Goal: Transaction & Acquisition: Subscribe to service/newsletter

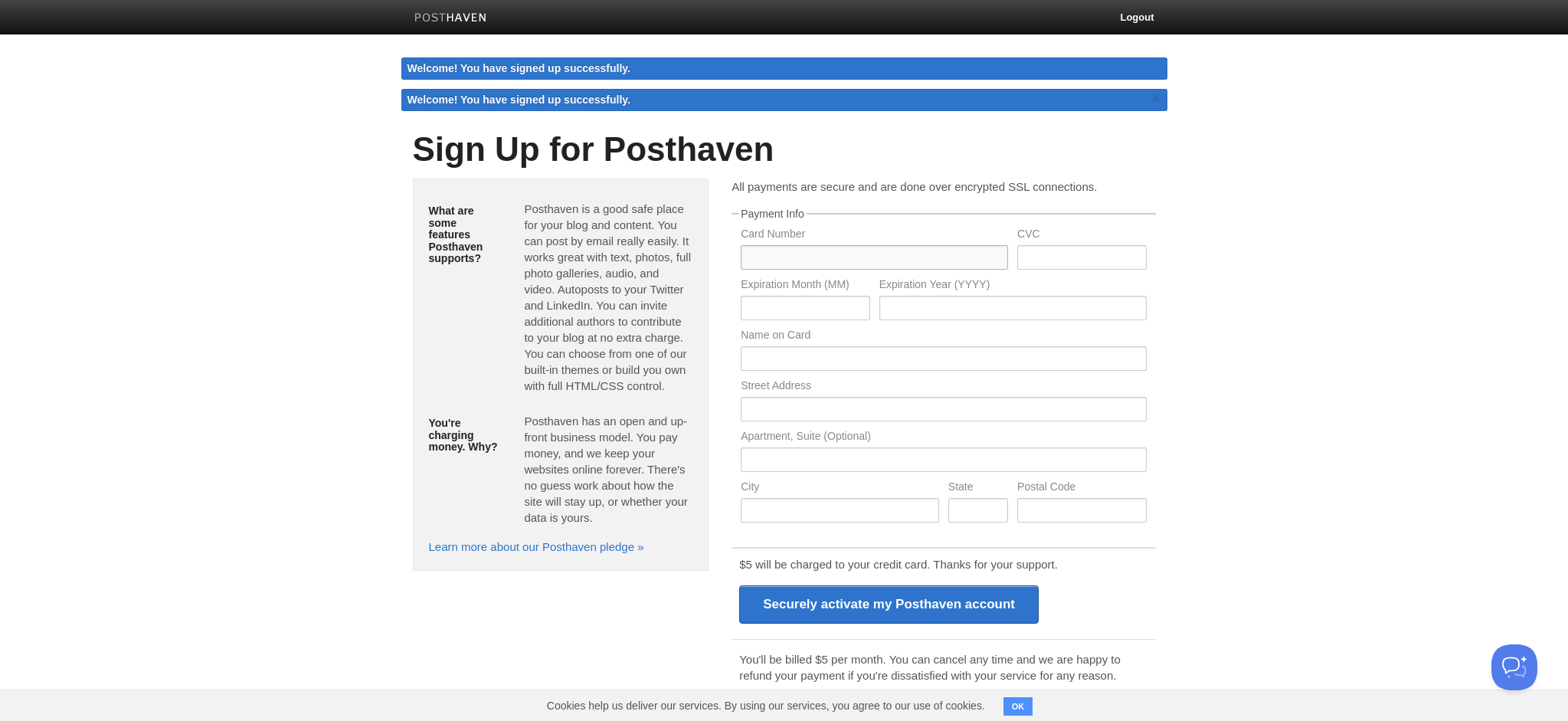
click at [812, 267] on input "text" at bounding box center [874, 257] width 268 height 24
type input "5122305765235267"
type input "934"
type input "09"
type input "2029"
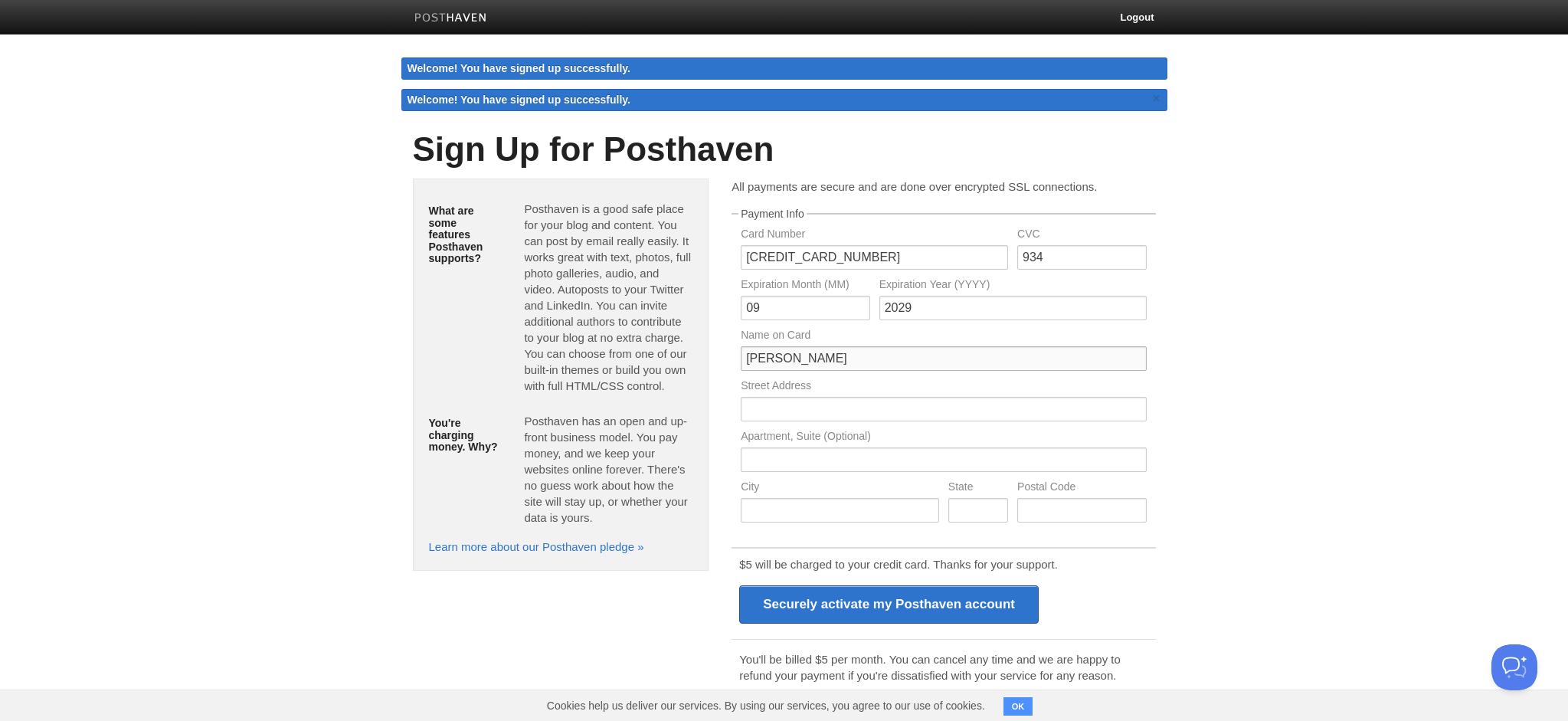
type input "Alex Matrosov"
click at [885, 406] on input "text" at bounding box center [943, 409] width 406 height 24
click at [1136, 406] on input "text" at bounding box center [943, 409] width 406 height 24
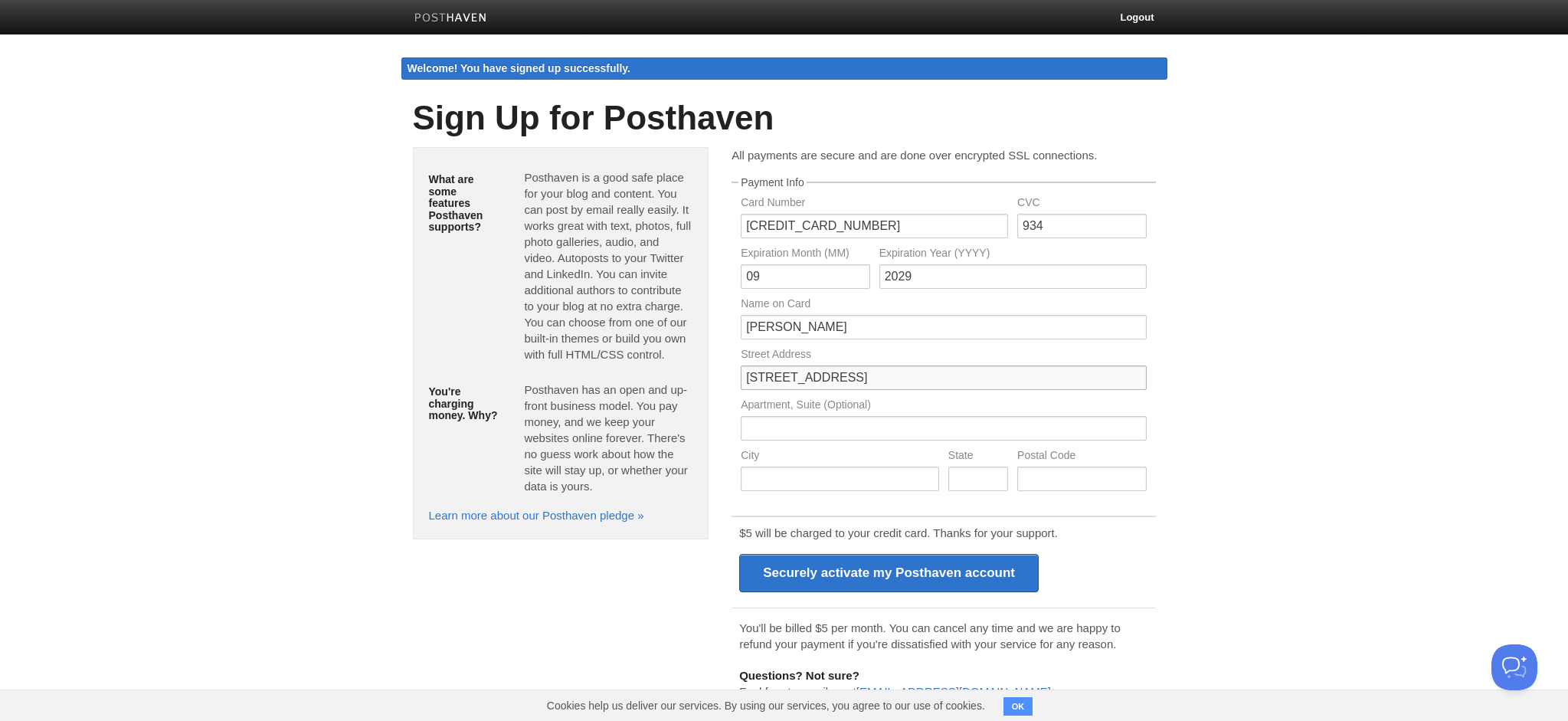
type input "1433 14th Street"
type input "Apt# 9"
type input "Santa Monica"
type input "California"
type input "90404"
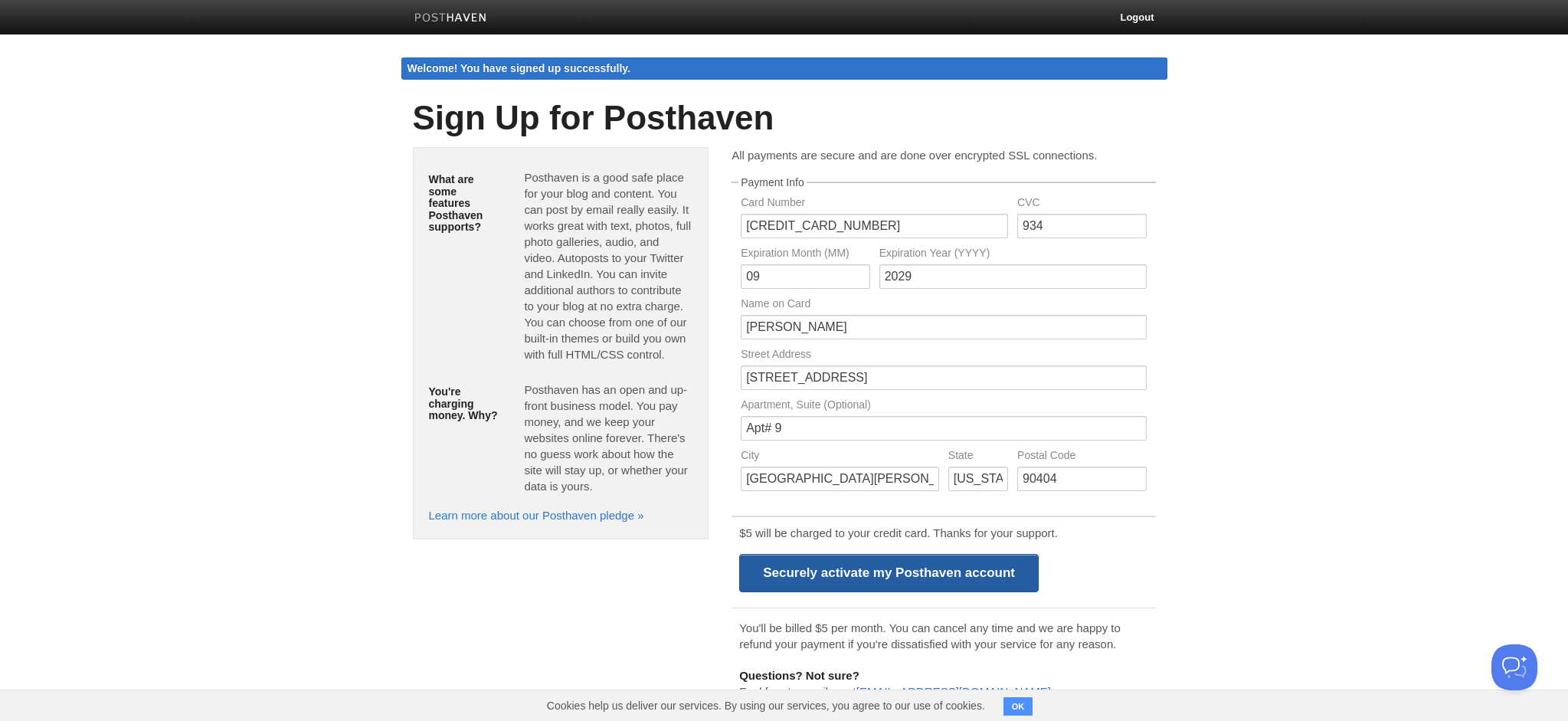
click at [900, 581] on input "Securely activate my Posthaven account" at bounding box center [889, 573] width 299 height 38
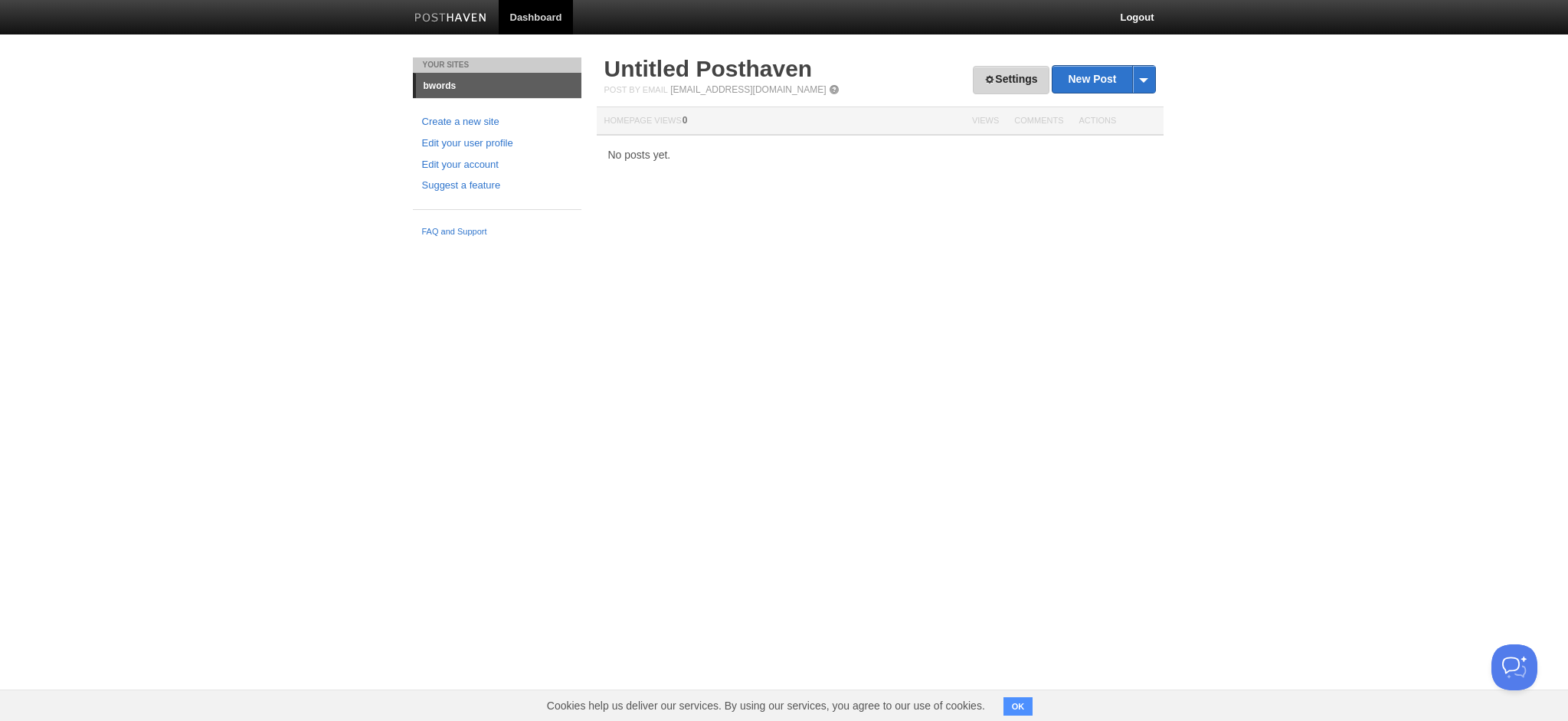
click at [992, 84] on link "Settings" at bounding box center [1011, 80] width 76 height 28
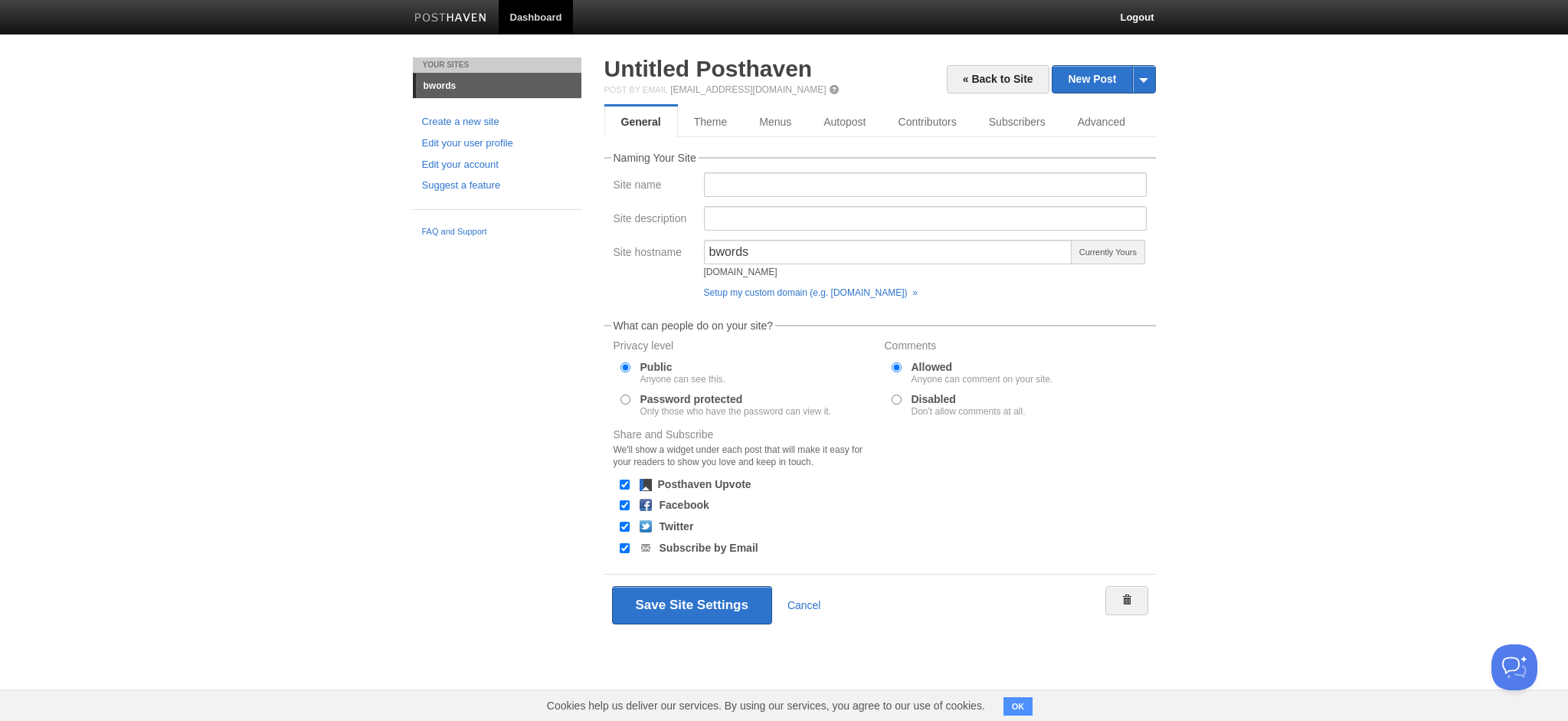
click at [620, 506] on input "Facebook" at bounding box center [624, 505] width 10 height 10
checkbox input "false"
click at [708, 595] on button "Save Site Settings" at bounding box center [692, 605] width 160 height 38
click at [699, 609] on button "Save Site Settings" at bounding box center [692, 605] width 160 height 38
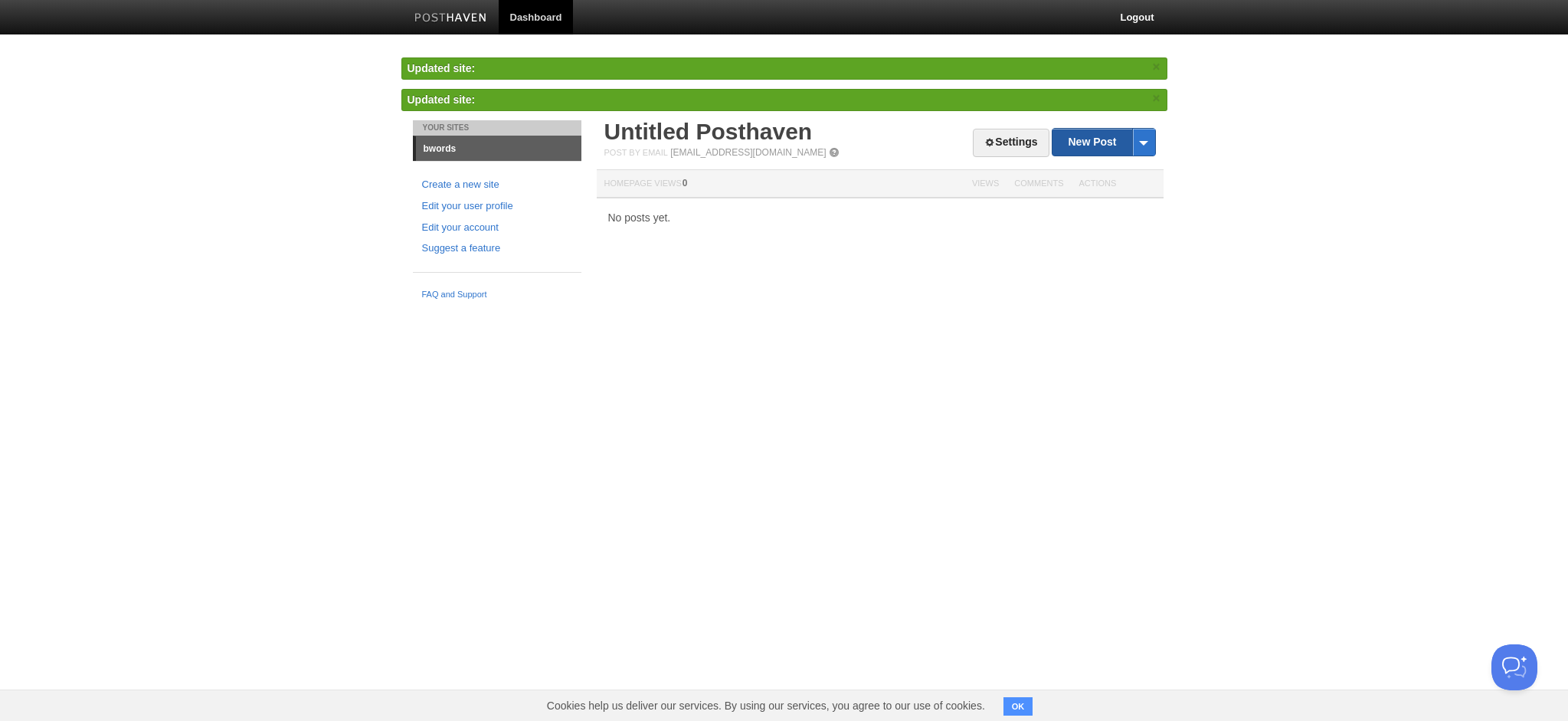
click at [1111, 147] on link "New Post" at bounding box center [1103, 142] width 102 height 27
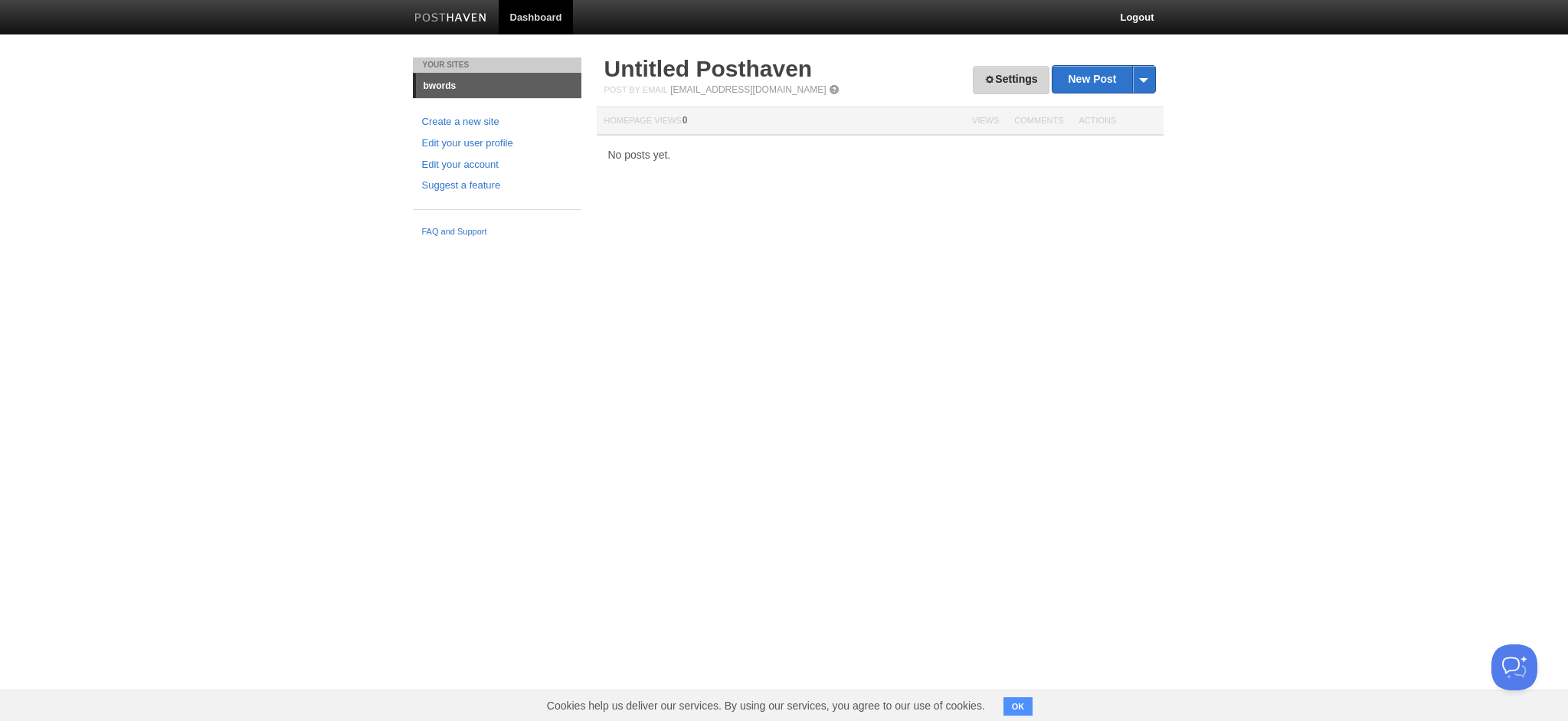
click at [1015, 84] on link "Settings" at bounding box center [1011, 80] width 76 height 28
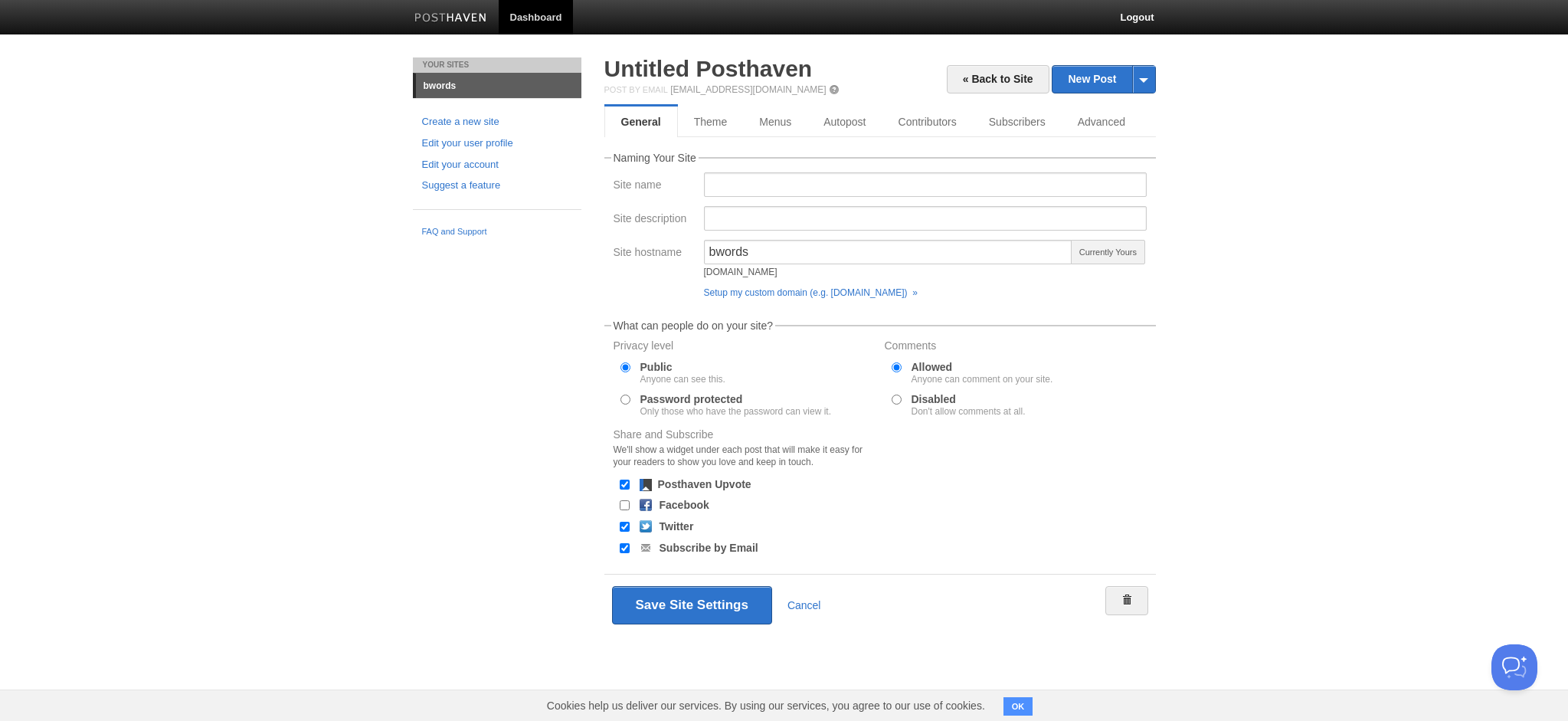
drag, startPoint x: 805, startPoint y: 273, endPoint x: 707, endPoint y: 269, distance: 98.1
click at [707, 269] on div "[DOMAIN_NAME]" at bounding box center [888, 272] width 369 height 10
copy div "[DOMAIN_NAME]"
click at [506, 371] on div "Your Sites bwords Create a new site Edit your user profile Edit your account Su…" at bounding box center [784, 369] width 766 height 623
click at [716, 123] on link "Theme" at bounding box center [711, 121] width 66 height 31
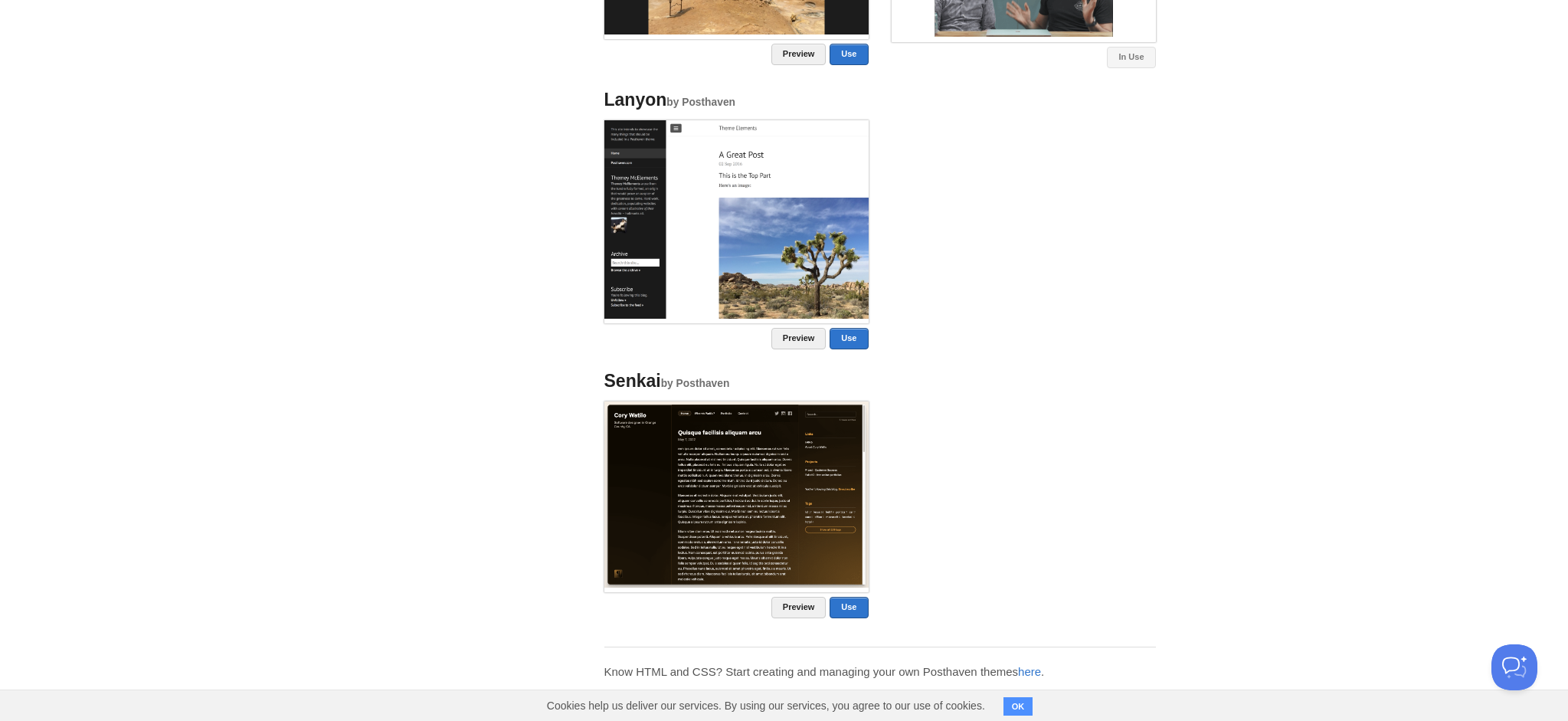
scroll to position [1146, 0]
click at [792, 604] on link "Preview" at bounding box center [799, 608] width 55 height 22
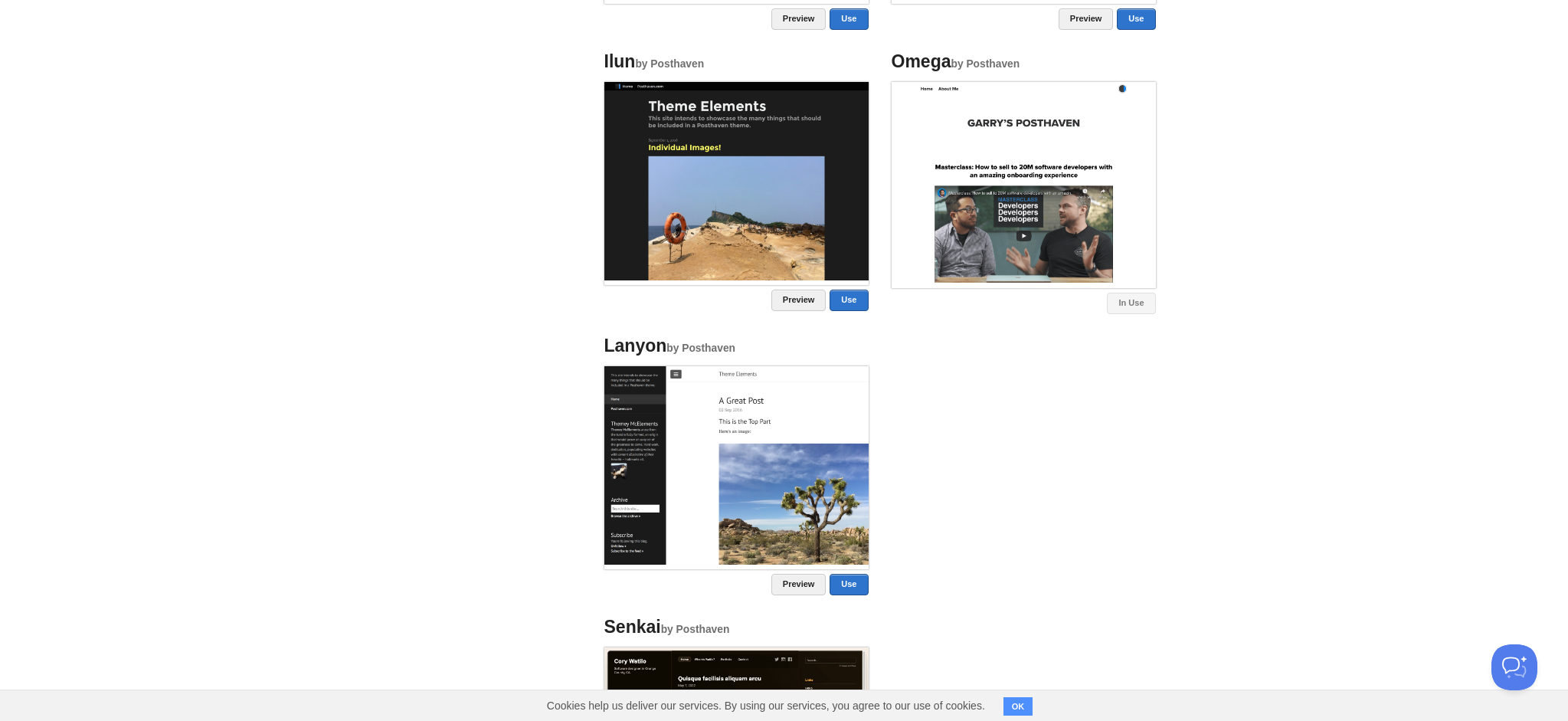
scroll to position [828, 0]
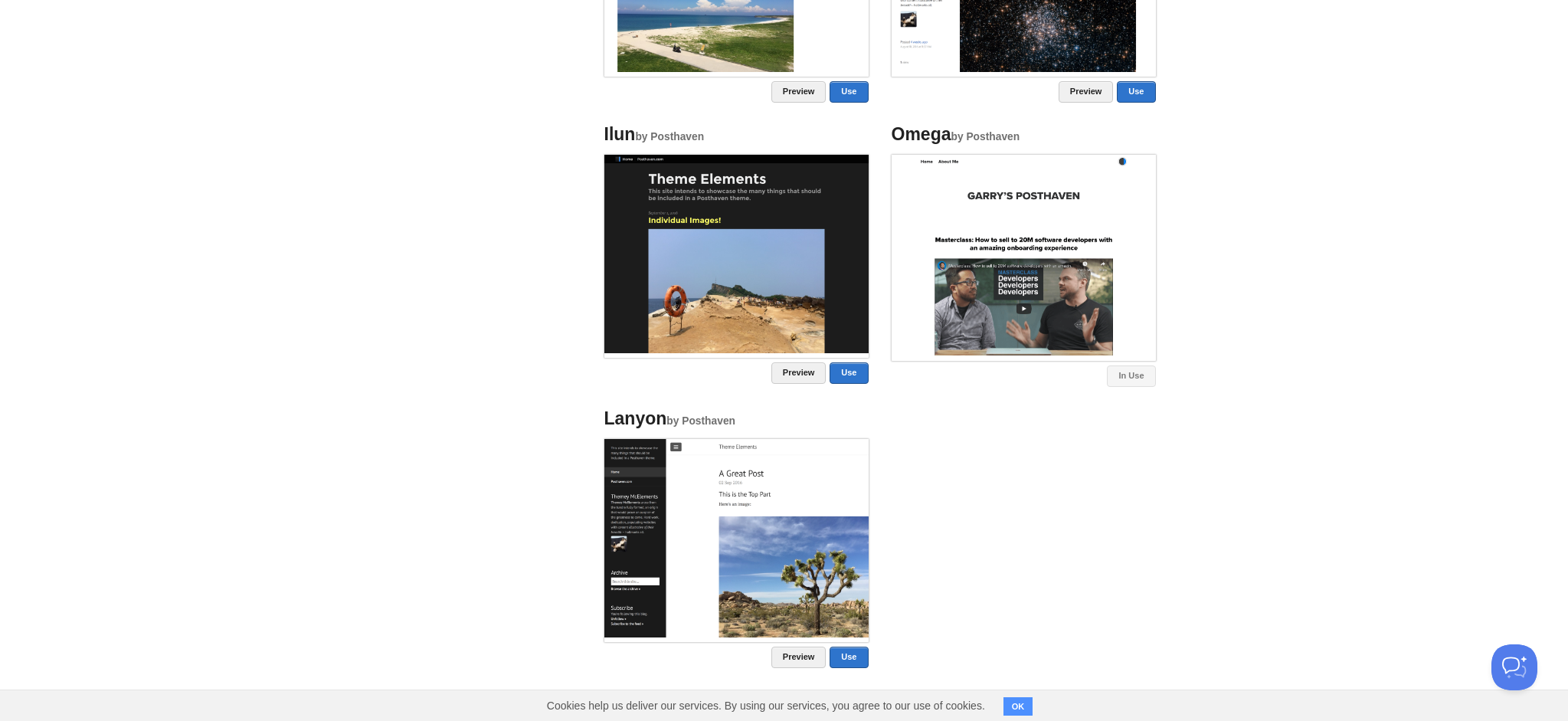
click at [1004, 231] on img at bounding box center [1023, 255] width 264 height 201
click at [796, 368] on link "Preview" at bounding box center [799, 372] width 55 height 22
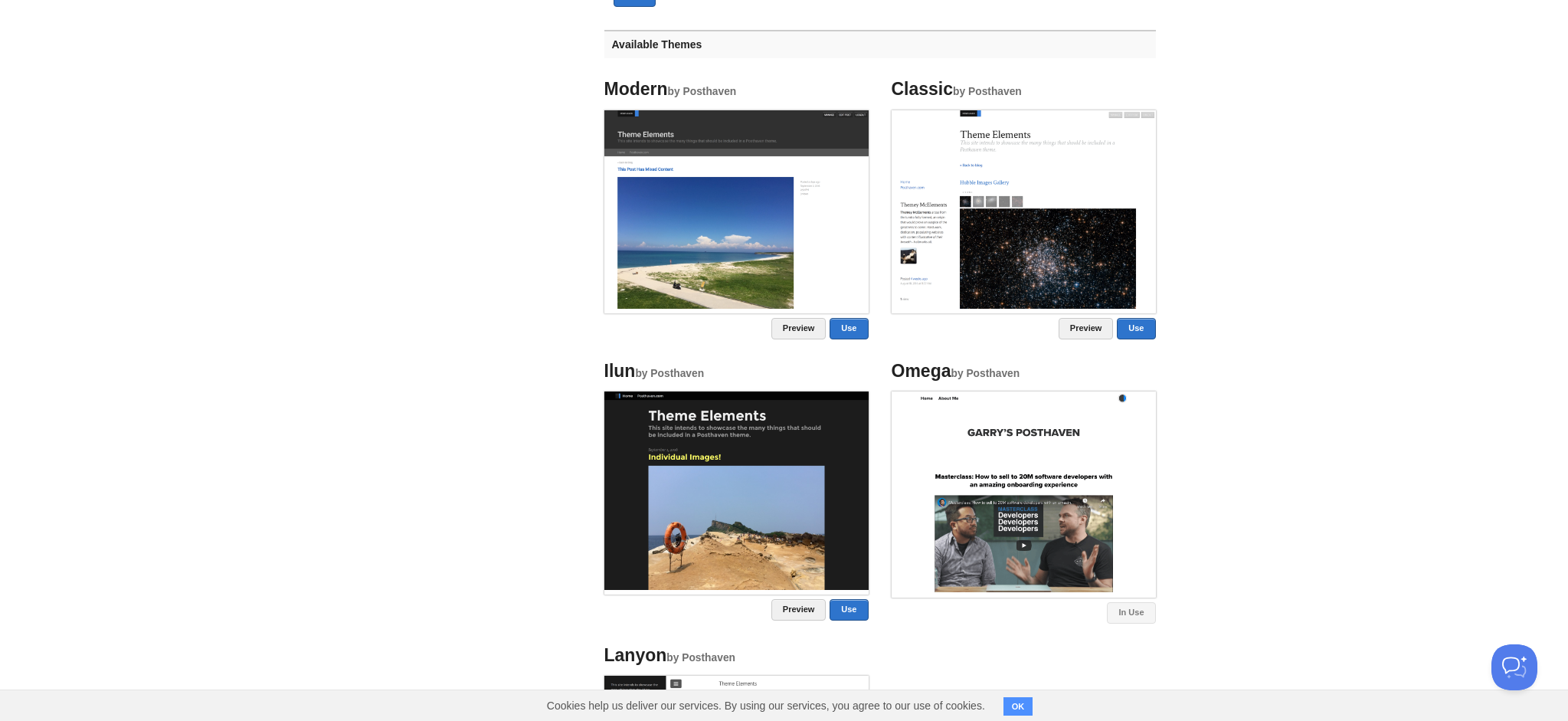
scroll to position [520, 0]
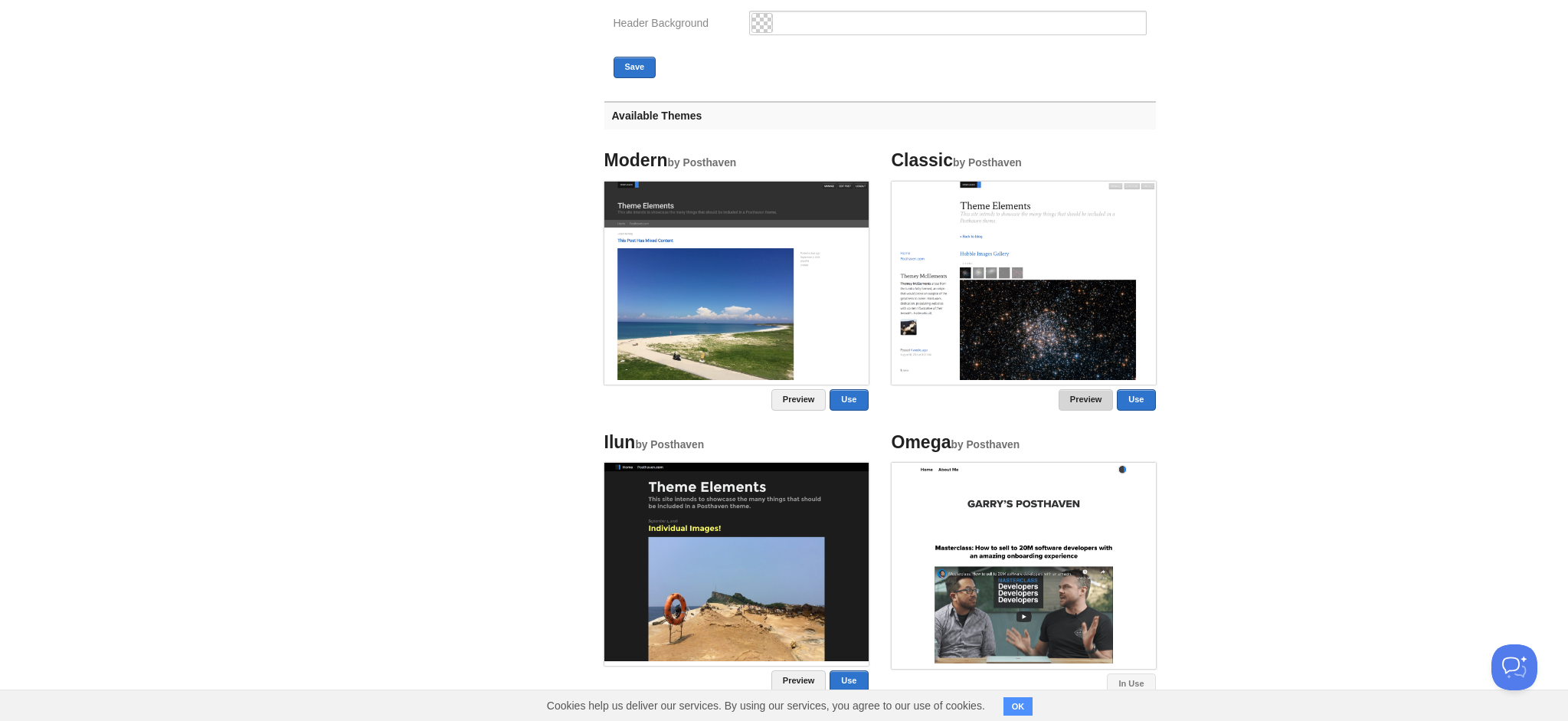
click at [1078, 398] on link "Preview" at bounding box center [1086, 399] width 55 height 22
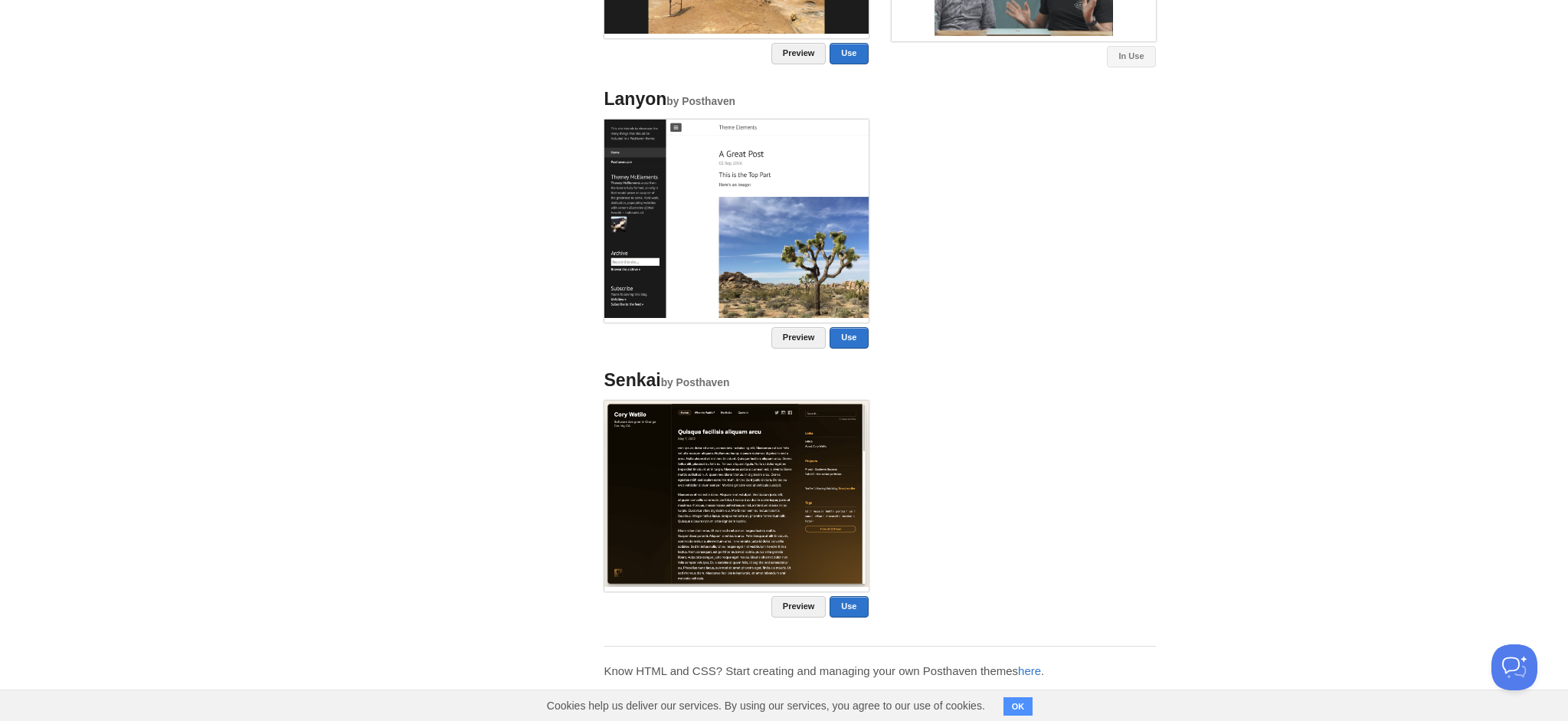
scroll to position [1146, 0]
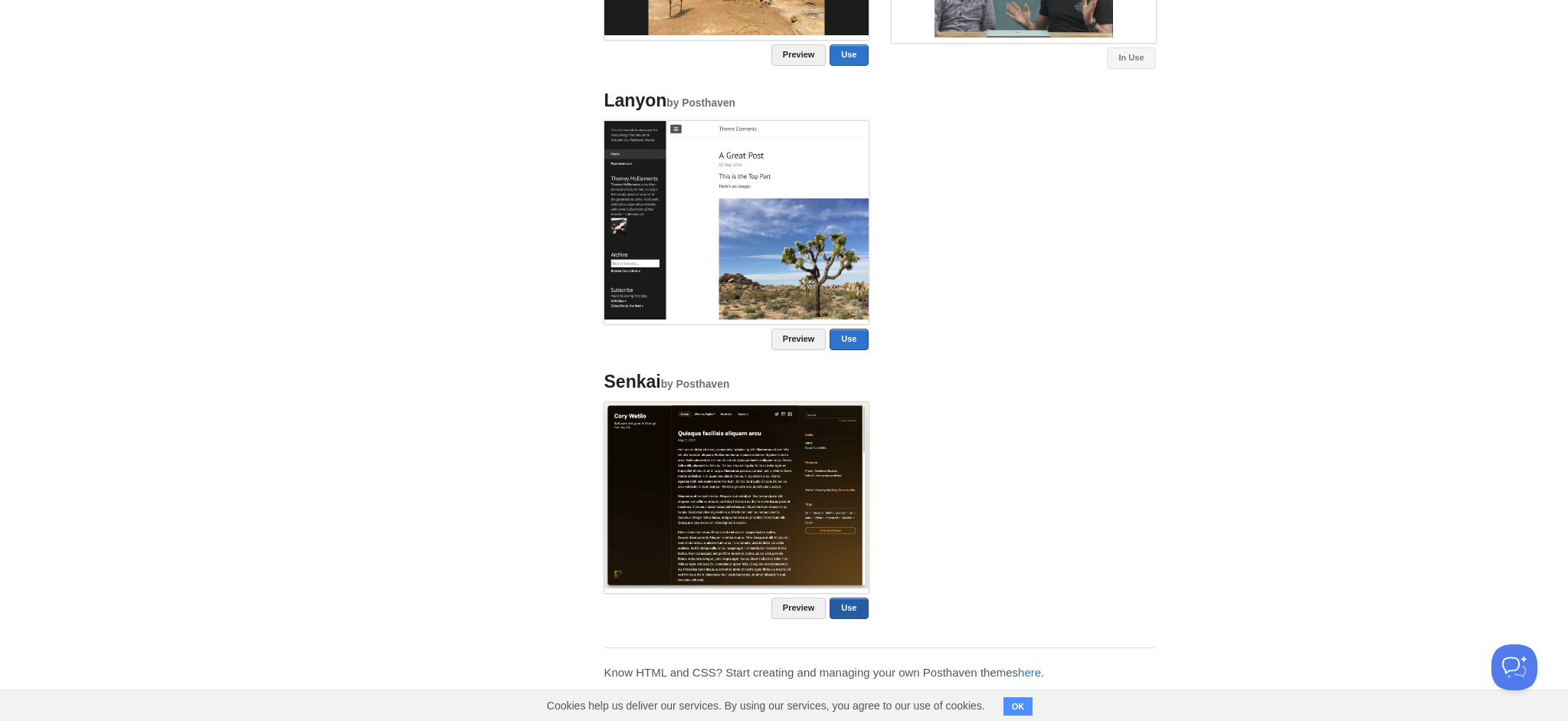
click at [849, 609] on link "Use" at bounding box center [849, 608] width 38 height 22
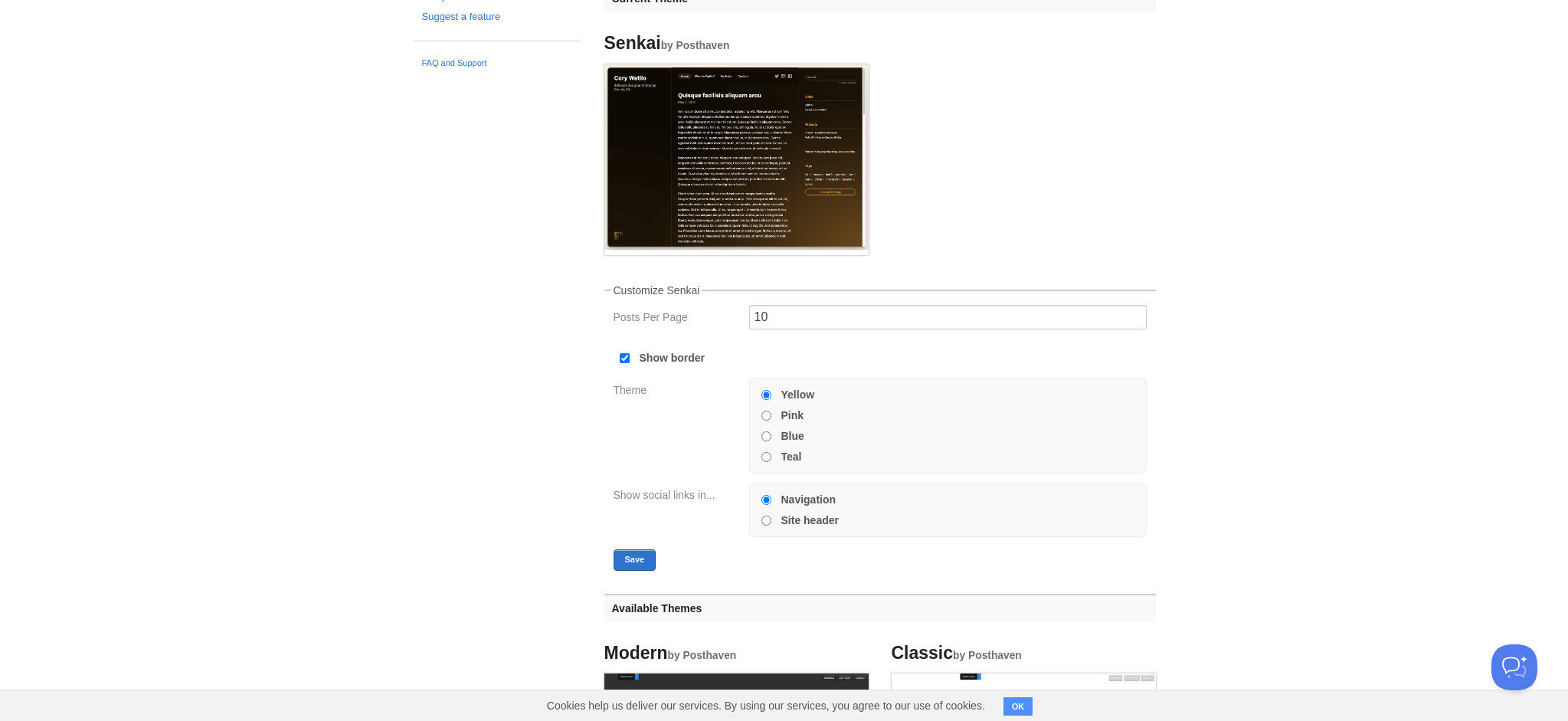
scroll to position [154, 0]
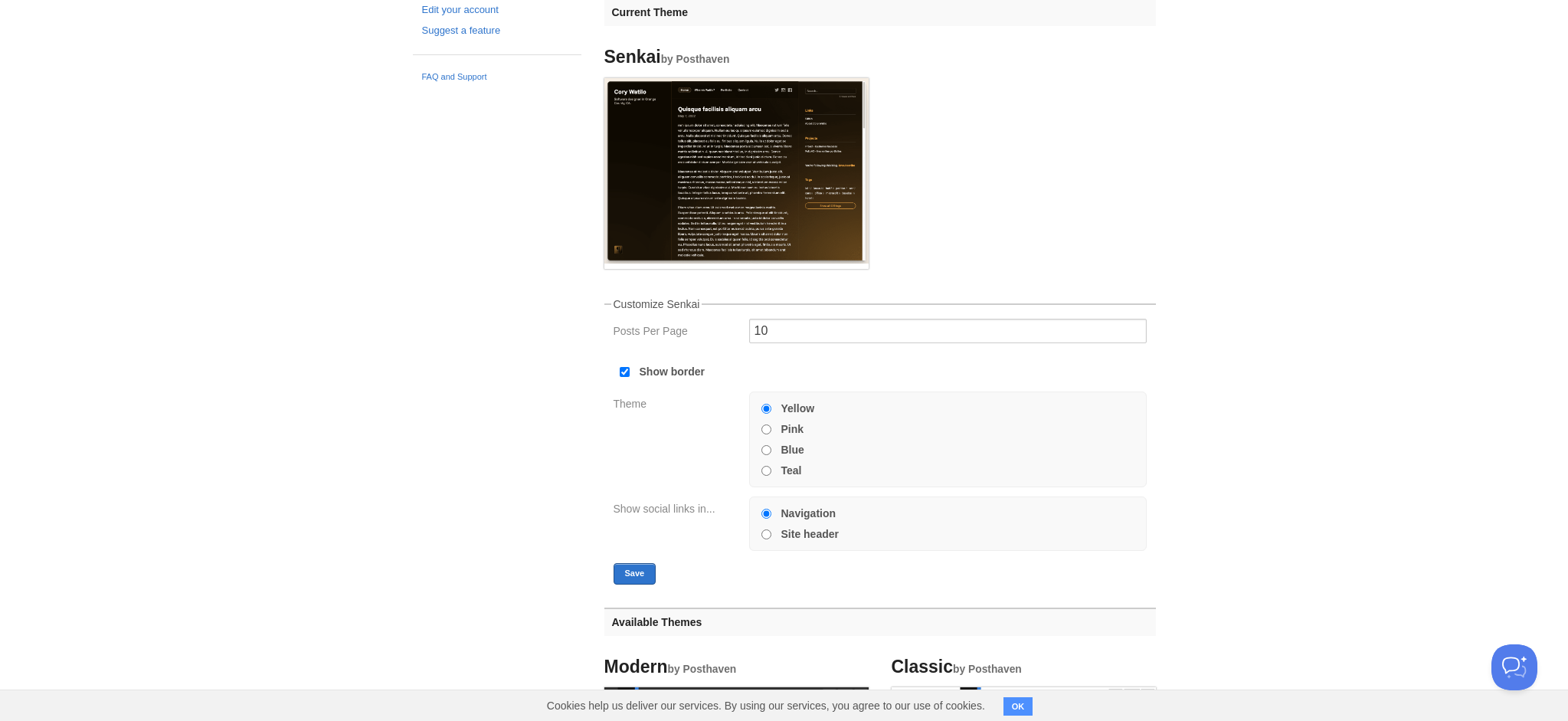
click at [763, 428] on input "Pink" at bounding box center [766, 429] width 10 height 10
radio input "true"
click at [761, 450] on input "Blue" at bounding box center [766, 449] width 10 height 10
radio input "true"
click at [762, 474] on div at bounding box center [766, 470] width 16 height 14
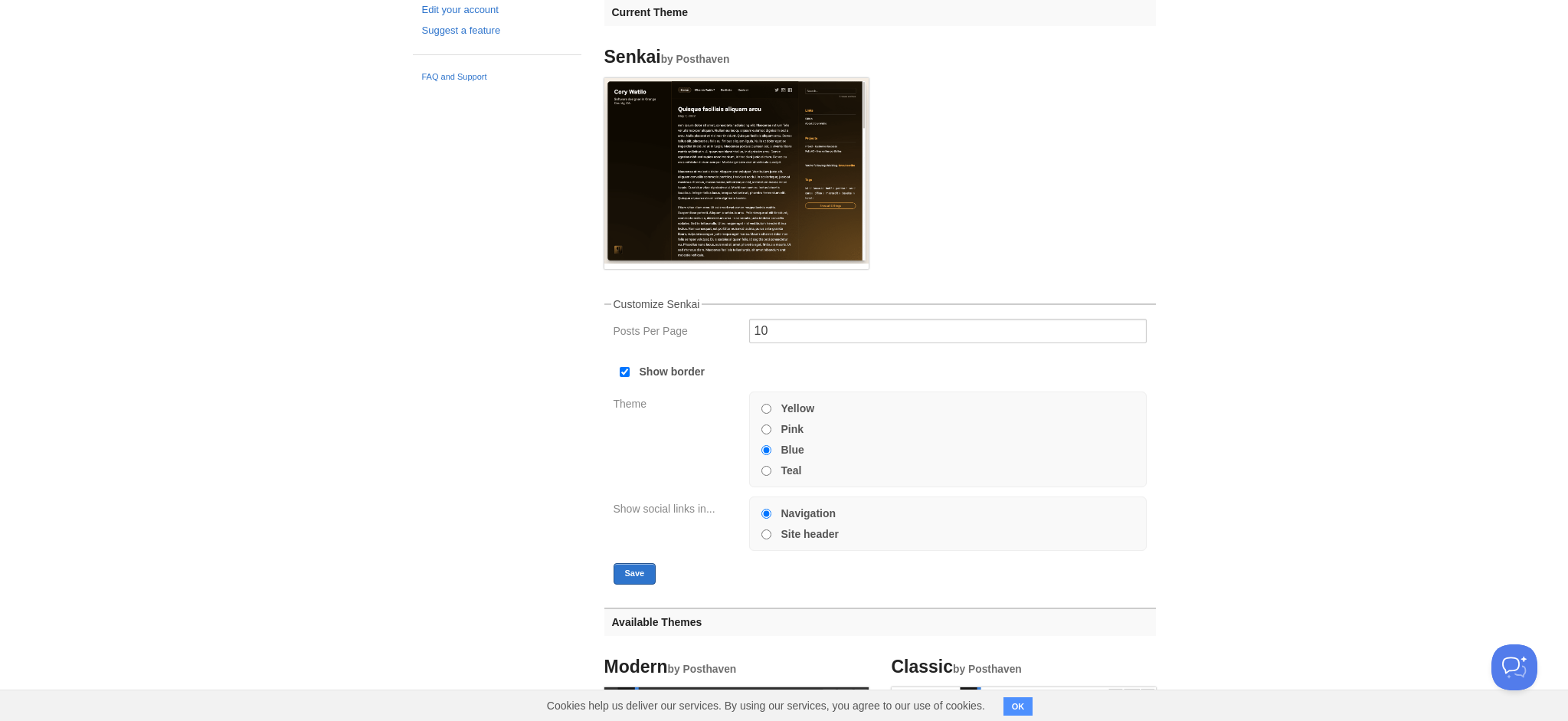
click at [765, 469] on input "Teal" at bounding box center [766, 470] width 10 height 10
radio input "true"
click at [762, 408] on input "Yellow" at bounding box center [766, 408] width 10 height 10
radio input "true"
click at [641, 573] on button "Save" at bounding box center [635, 574] width 43 height 22
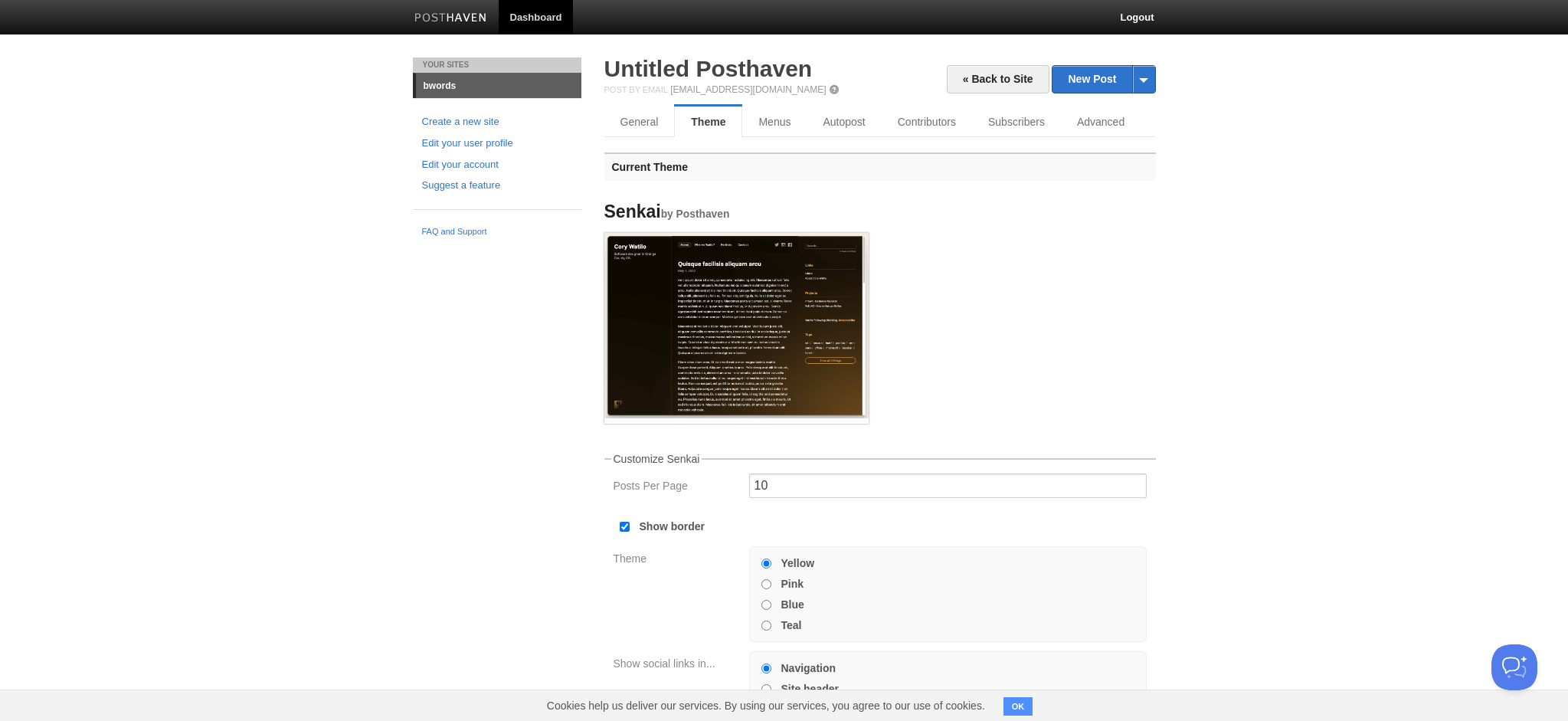
scroll to position [0, 0]
click at [768, 126] on link "Menus" at bounding box center [774, 121] width 65 height 31
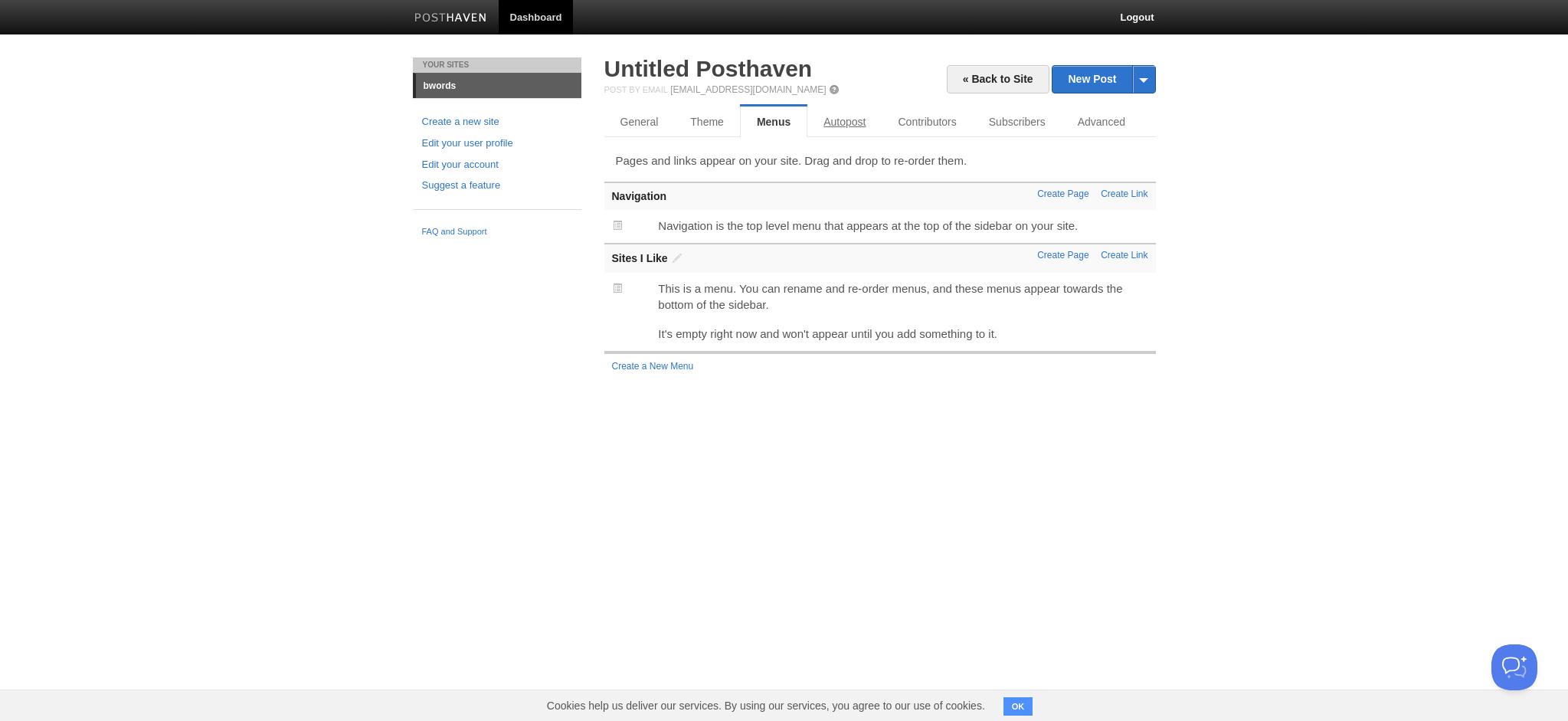
click at [839, 119] on link "Autopost" at bounding box center [844, 121] width 74 height 31
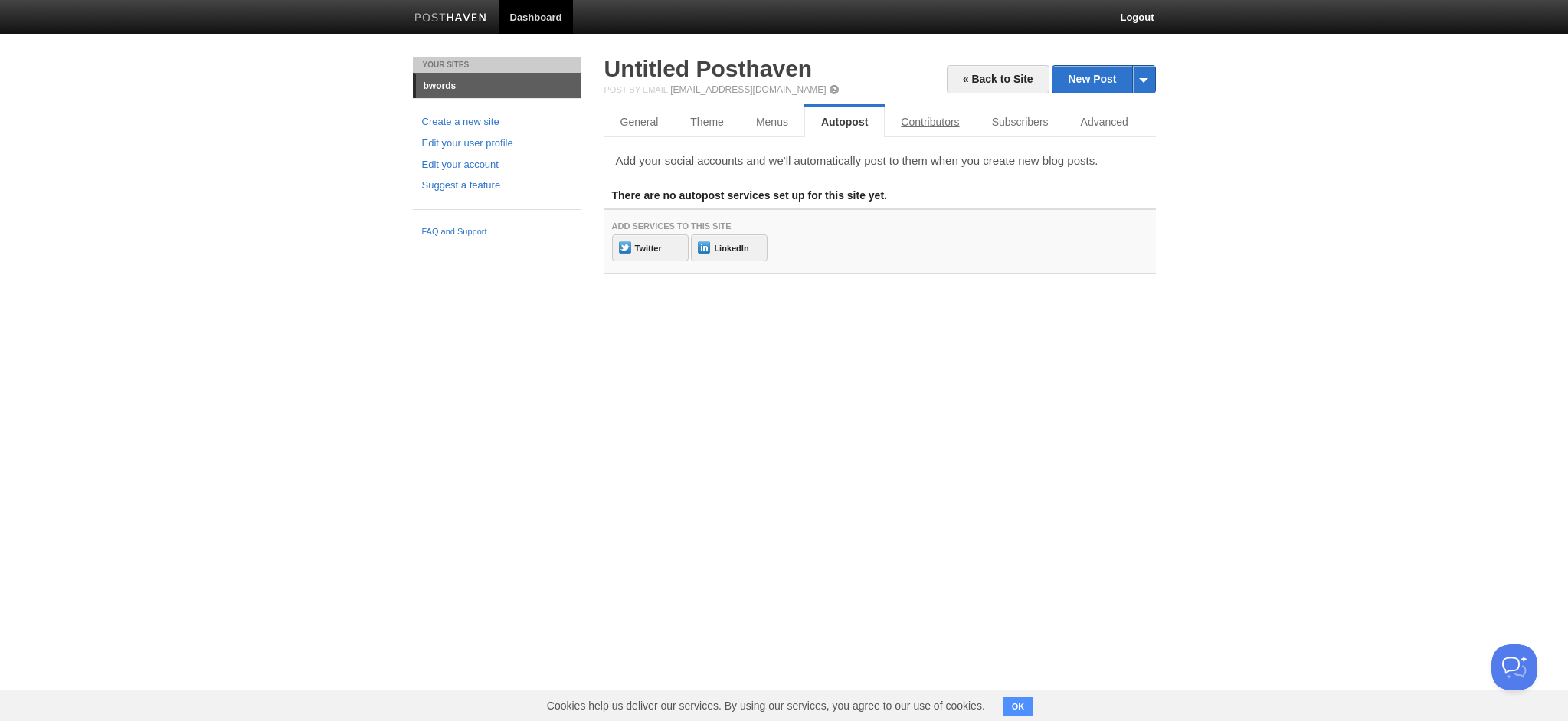
click at [935, 126] on link "Contributors" at bounding box center [931, 121] width 91 height 31
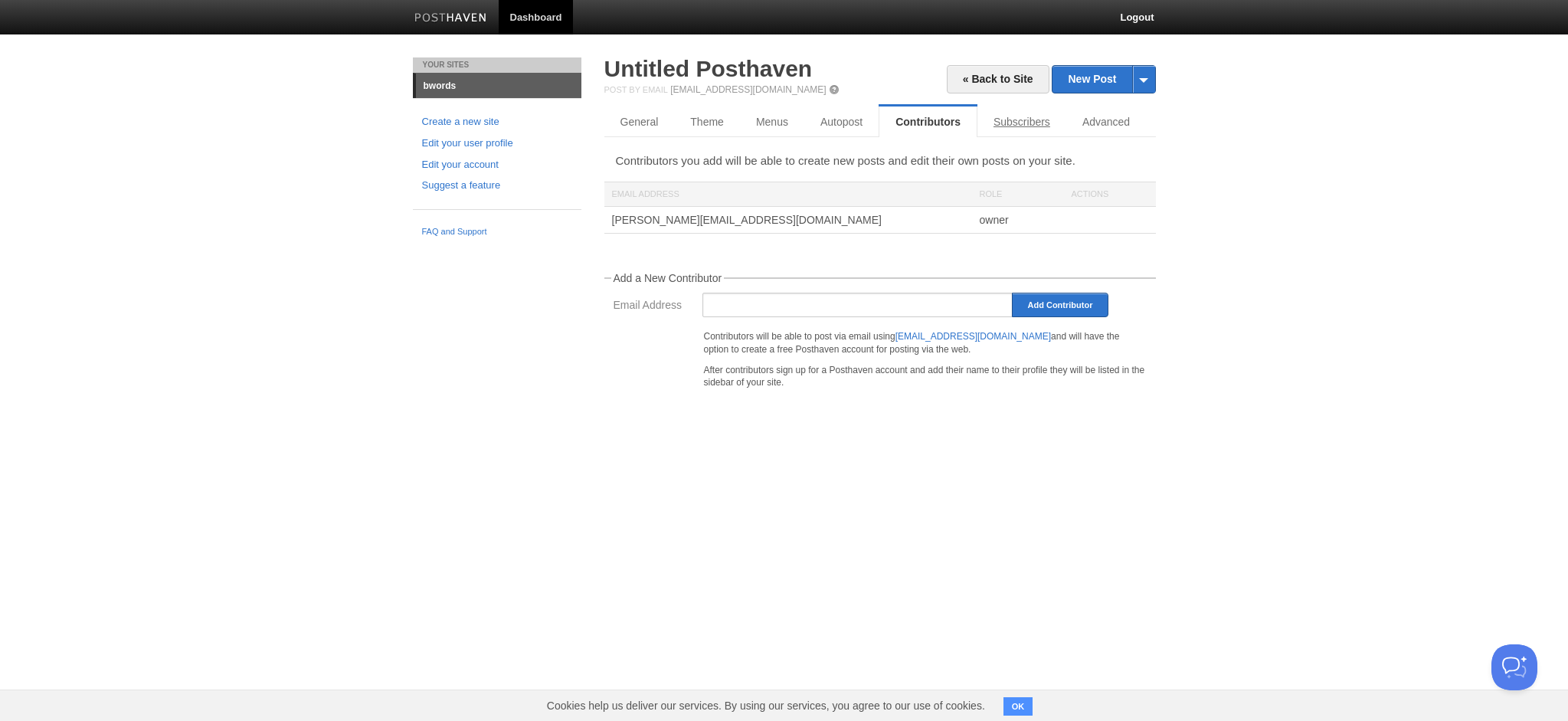
click at [1008, 126] on link "Subscribers" at bounding box center [1022, 121] width 89 height 31
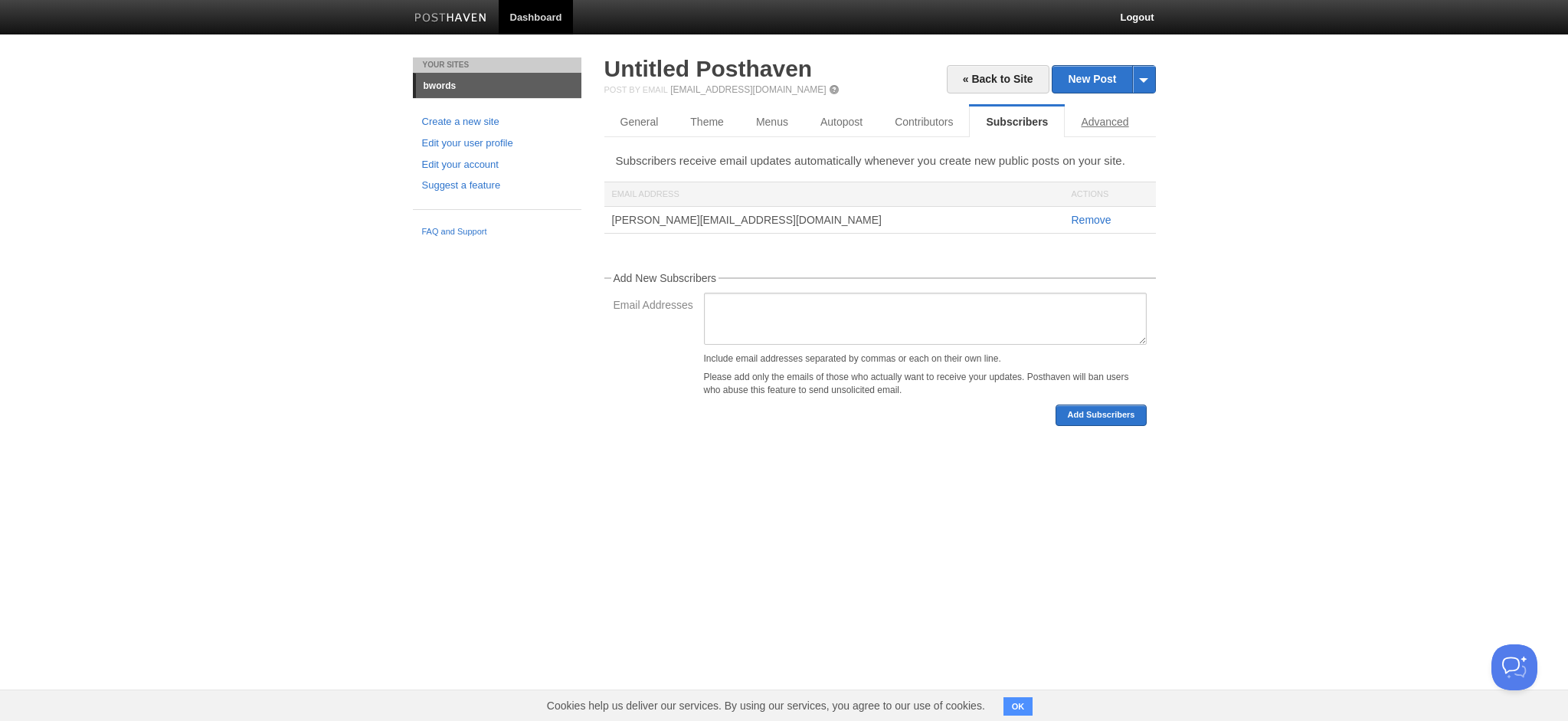
click at [1093, 123] on link "Advanced" at bounding box center [1104, 121] width 79 height 31
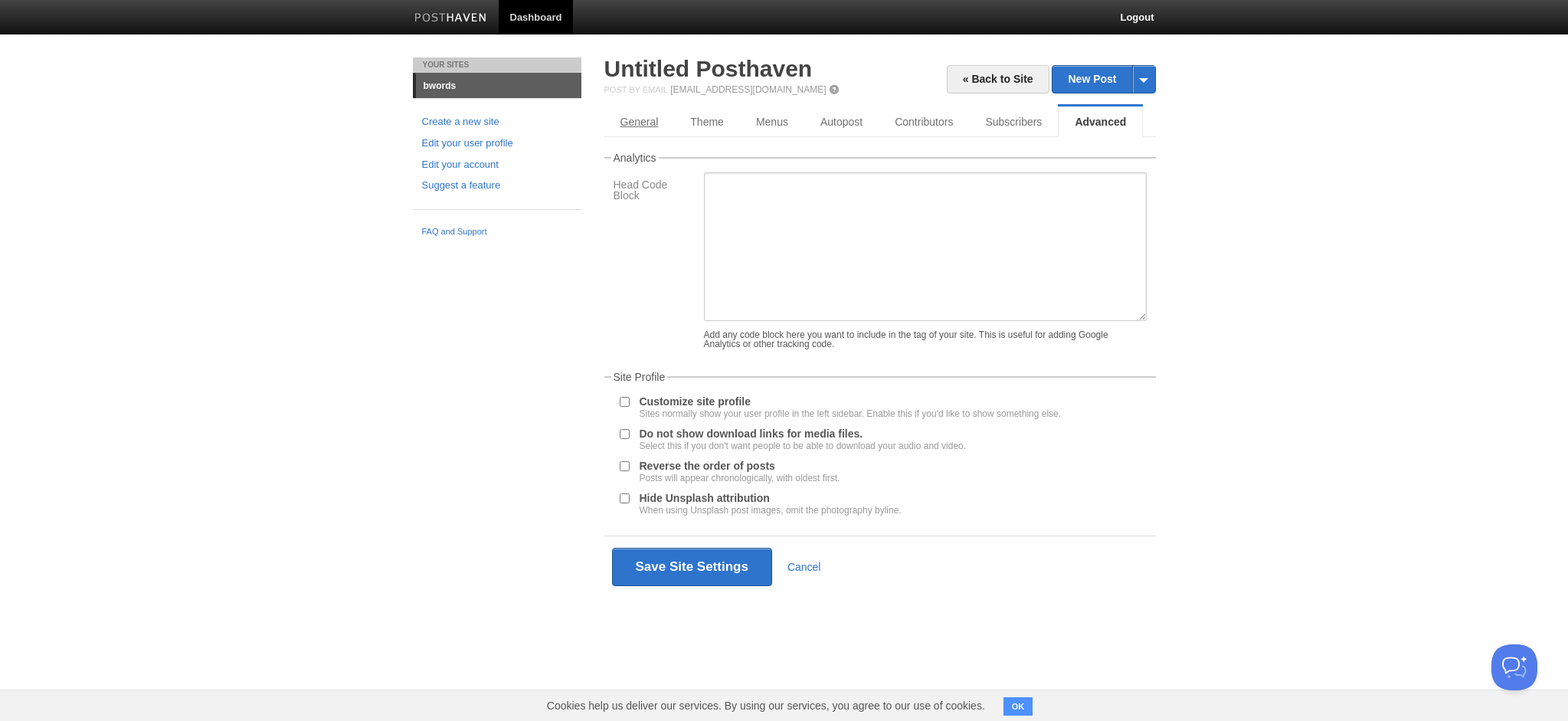
click at [621, 125] on link "General" at bounding box center [639, 121] width 71 height 31
